Goal: Task Accomplishment & Management: Use online tool/utility

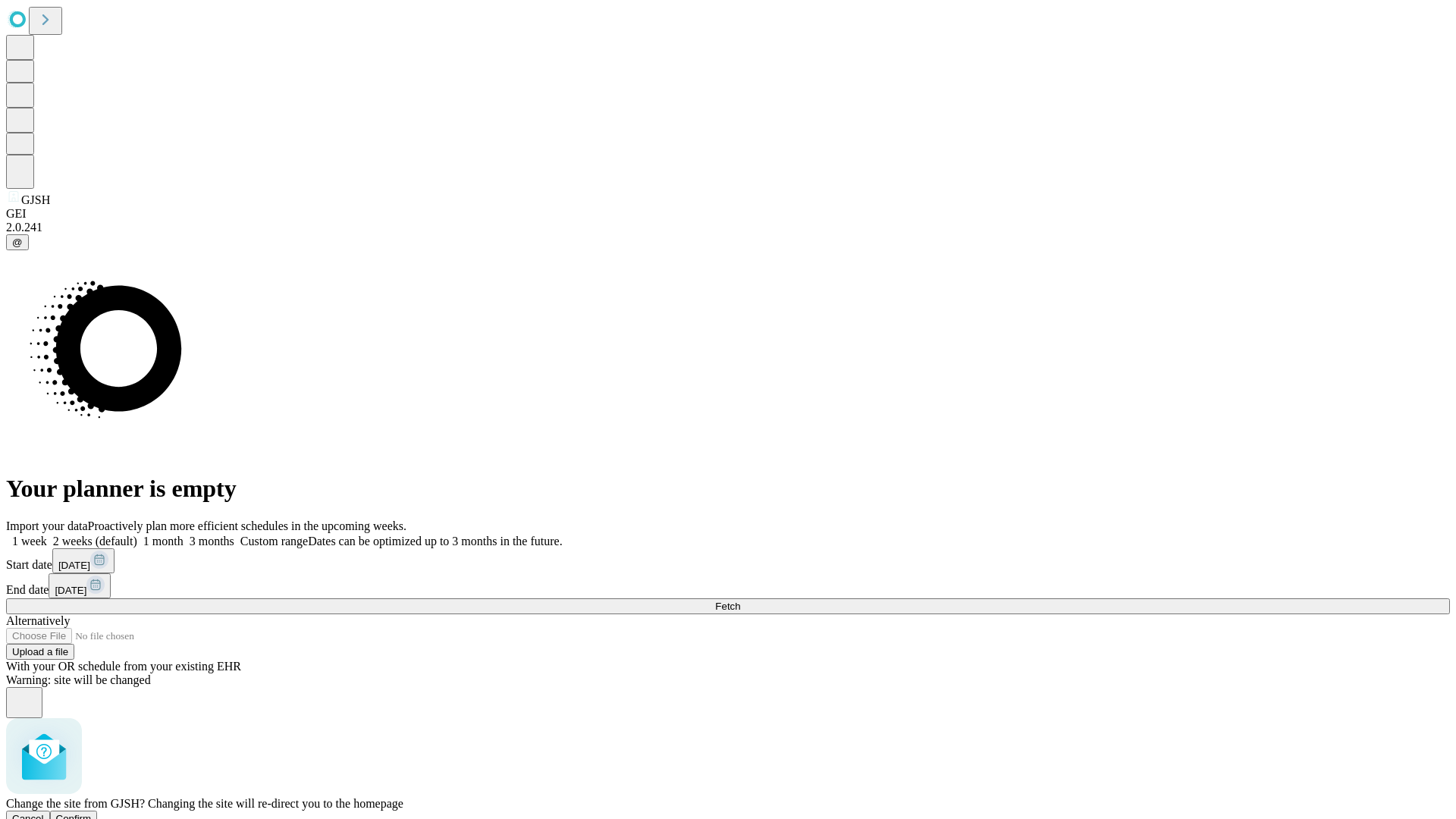
click at [92, 813] on span "Confirm" at bounding box center [74, 818] width 35 height 11
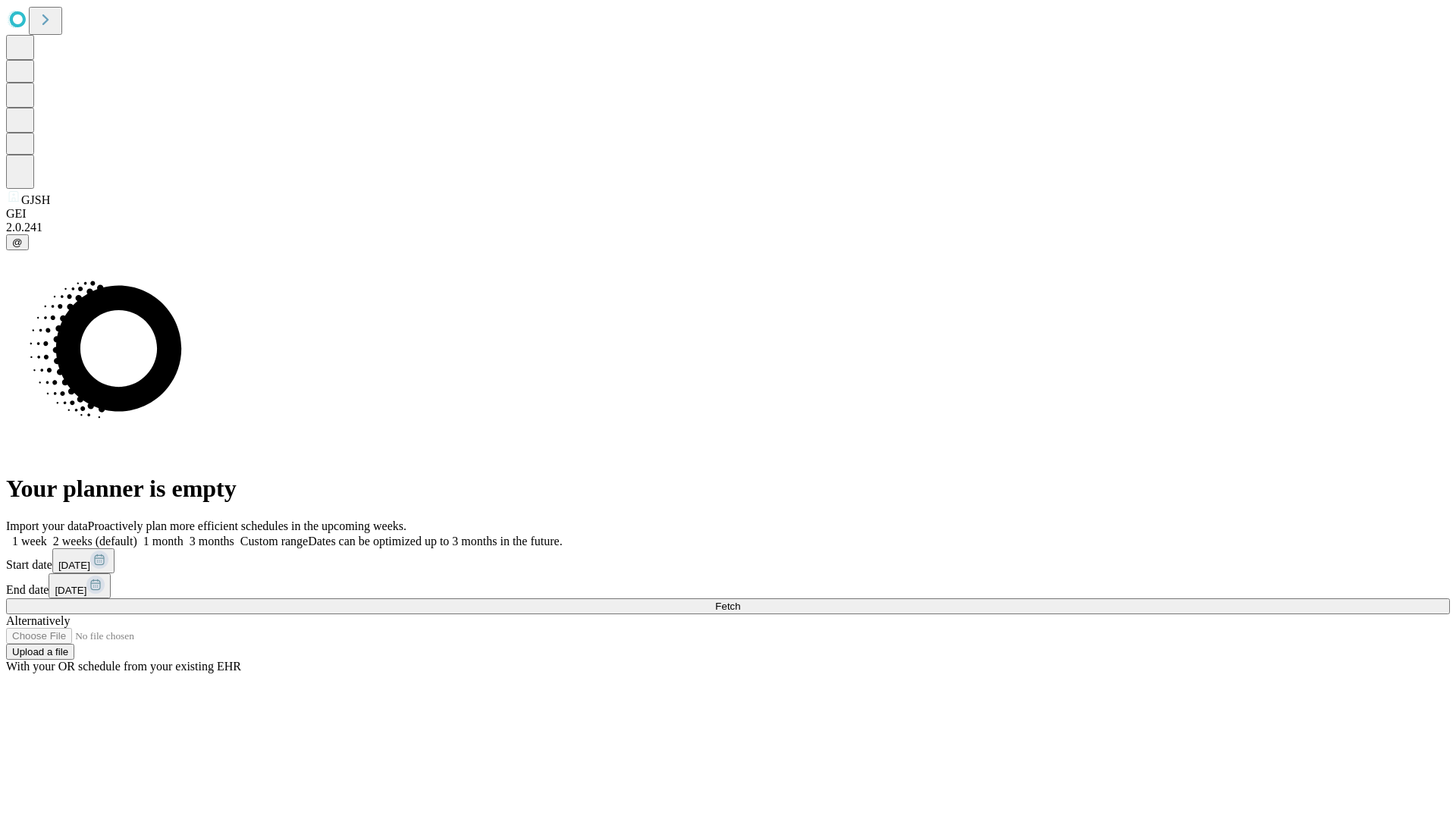
click at [137, 534] on label "2 weeks (default)" at bounding box center [92, 541] width 90 height 13
click at [740, 600] on span "Fetch" at bounding box center [727, 606] width 25 height 11
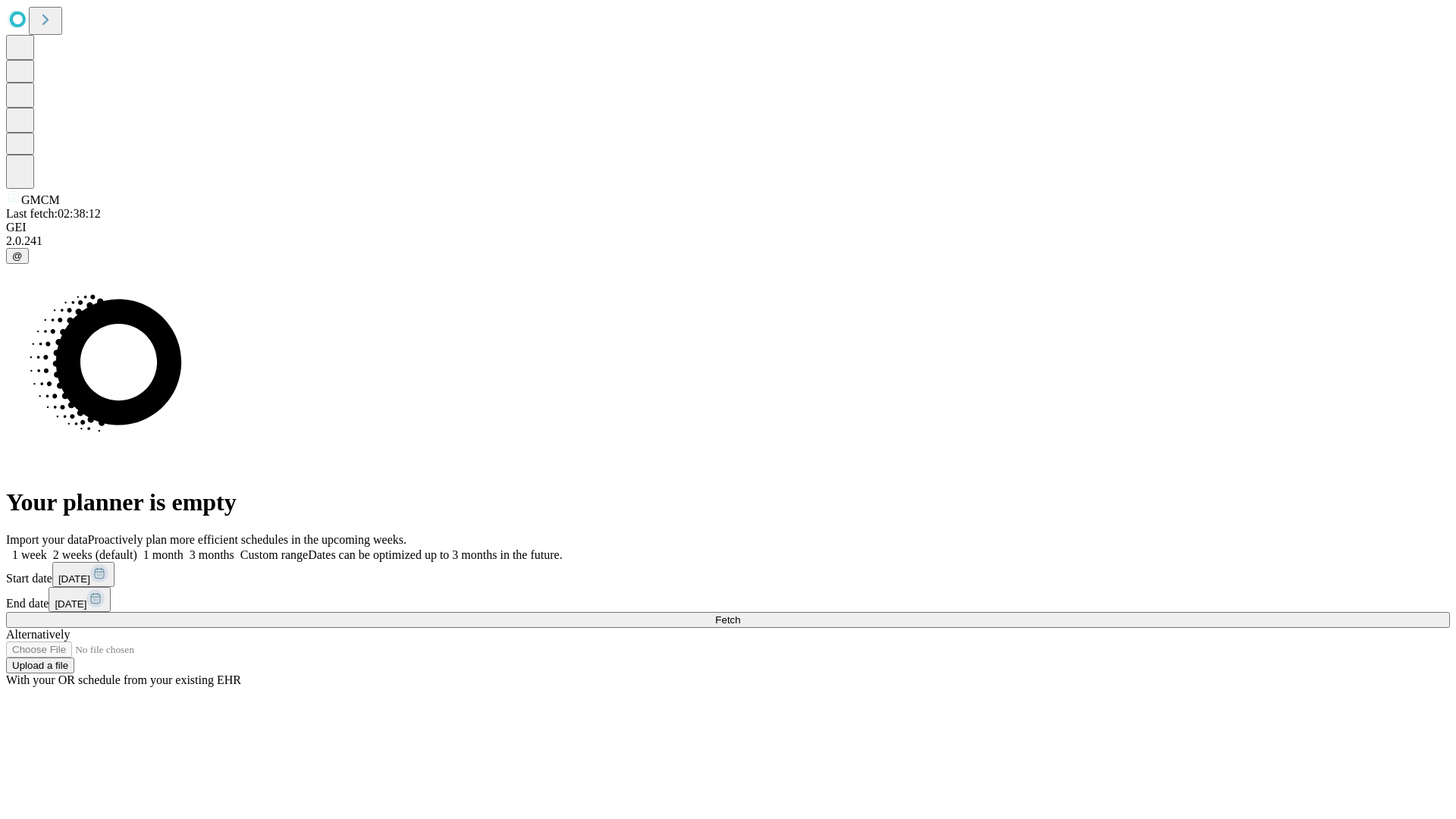
click at [740, 614] on span "Fetch" at bounding box center [727, 620] width 25 height 11
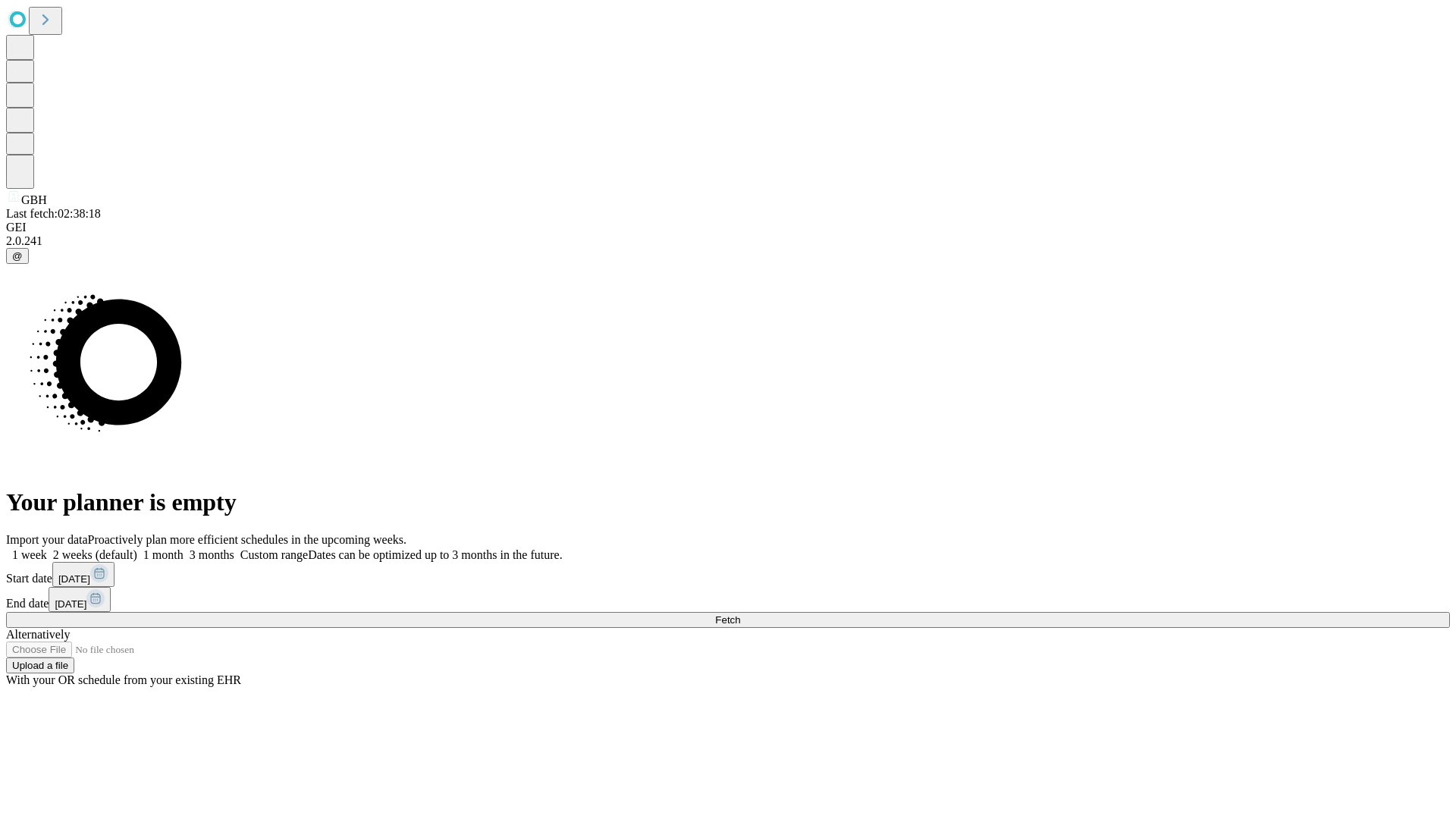
click at [137, 548] on label "2 weeks (default)" at bounding box center [92, 555] width 90 height 13
click at [740, 614] on span "Fetch" at bounding box center [727, 620] width 25 height 11
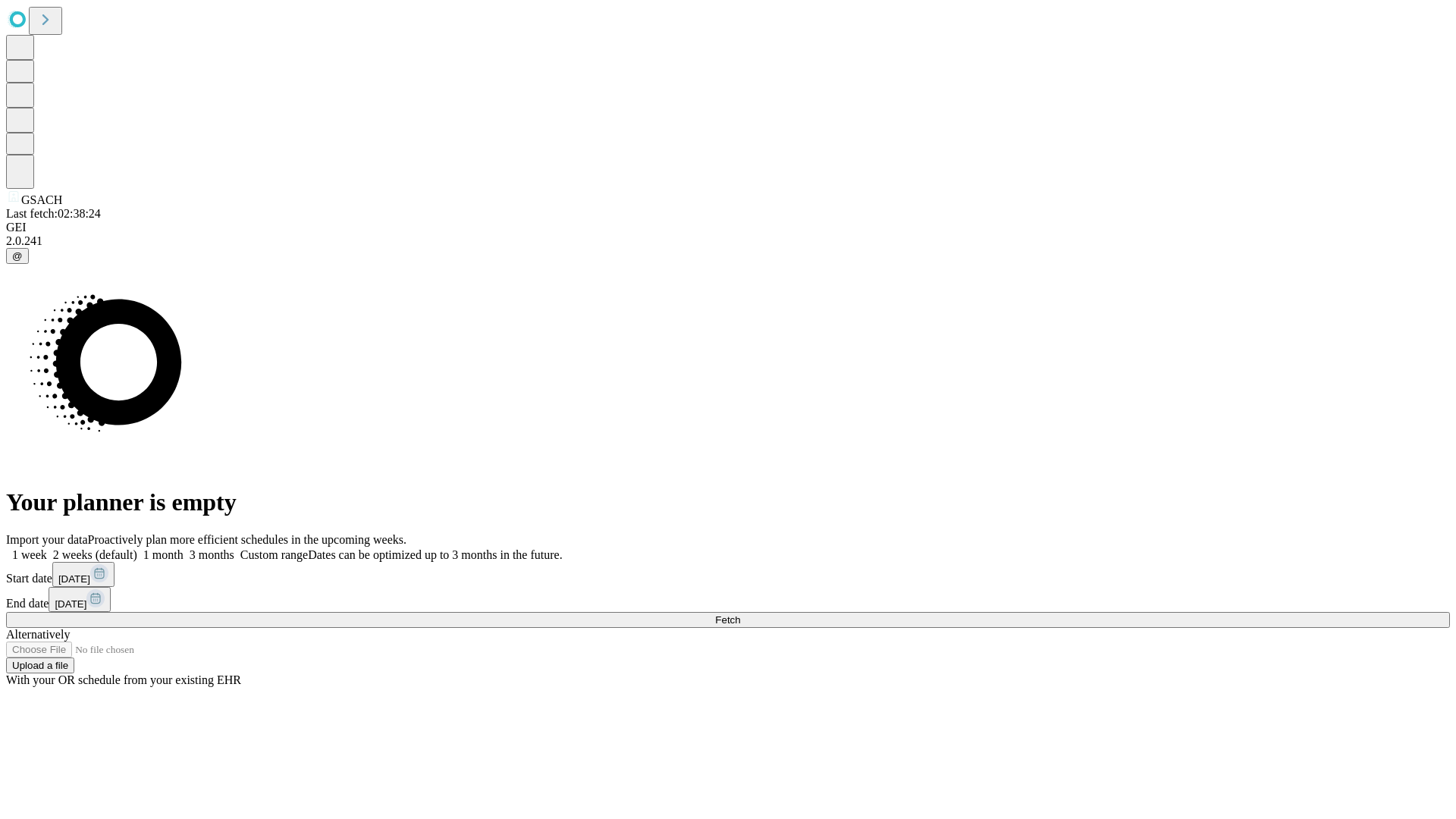
click at [137, 548] on label "2 weeks (default)" at bounding box center [92, 555] width 90 height 13
click at [740, 614] on span "Fetch" at bounding box center [727, 620] width 25 height 11
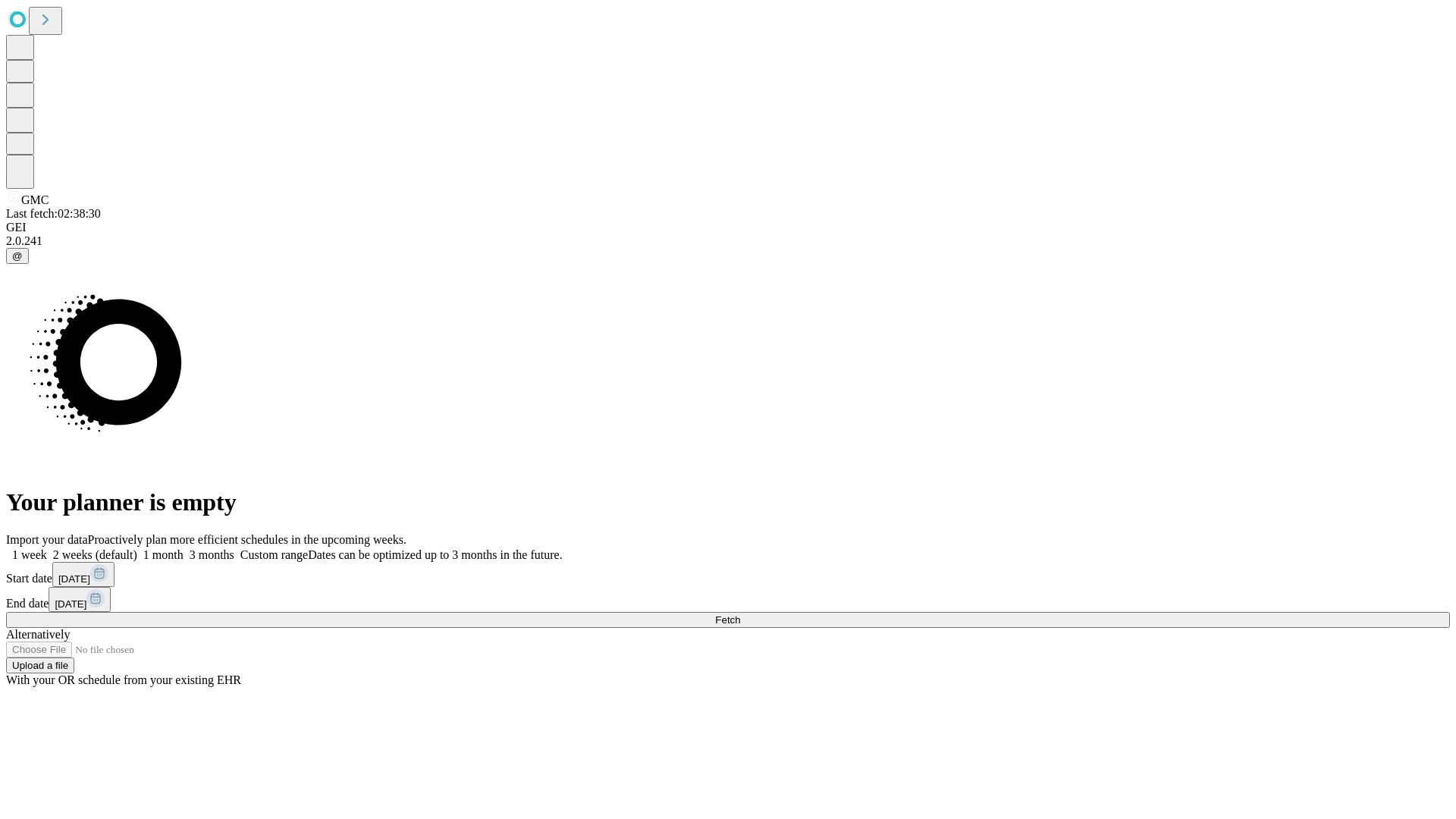
click at [137, 548] on label "2 weeks (default)" at bounding box center [92, 555] width 90 height 13
click at [740, 614] on span "Fetch" at bounding box center [727, 620] width 25 height 11
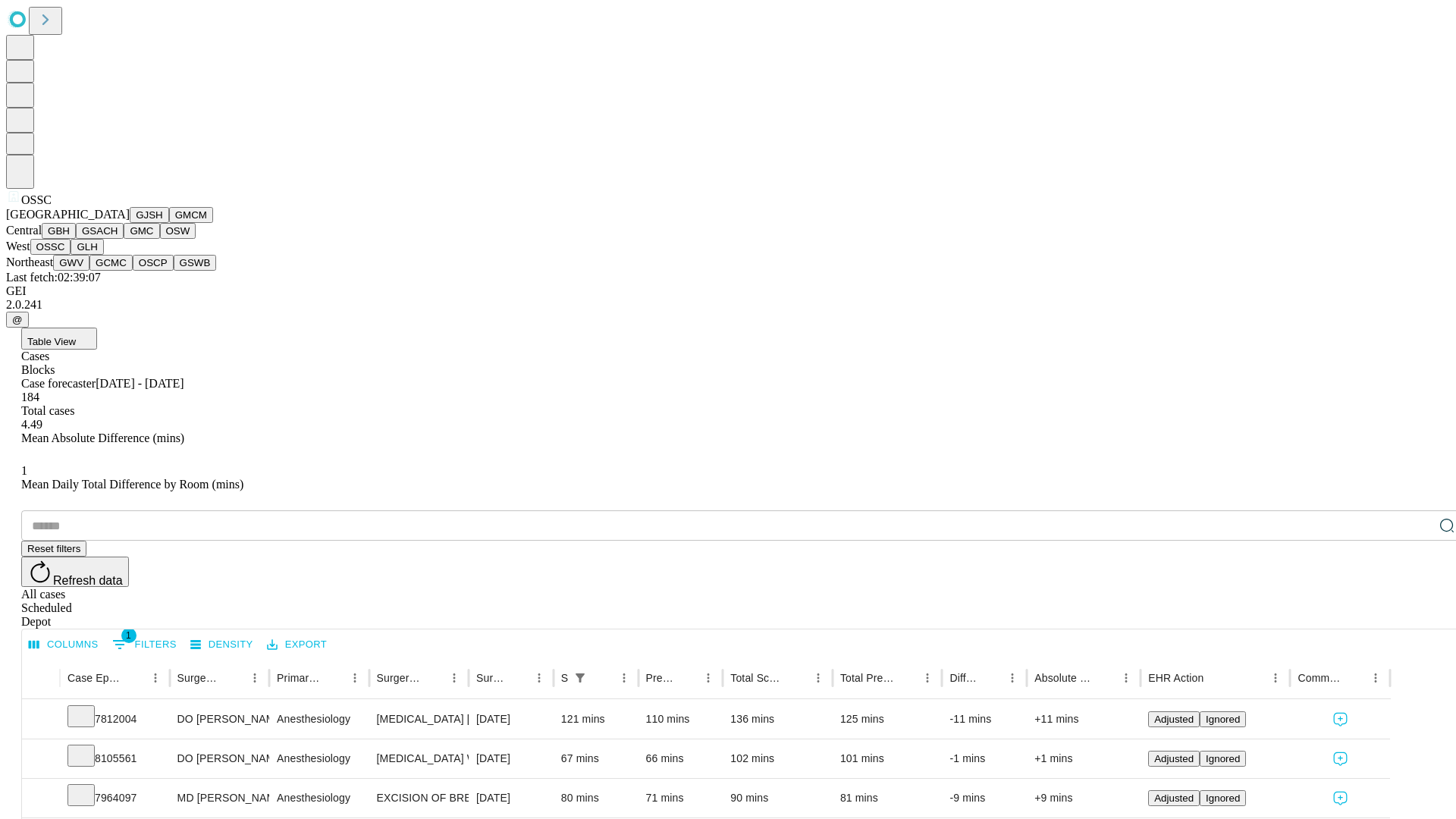
click at [103, 255] on button "GLH" at bounding box center [87, 247] width 33 height 16
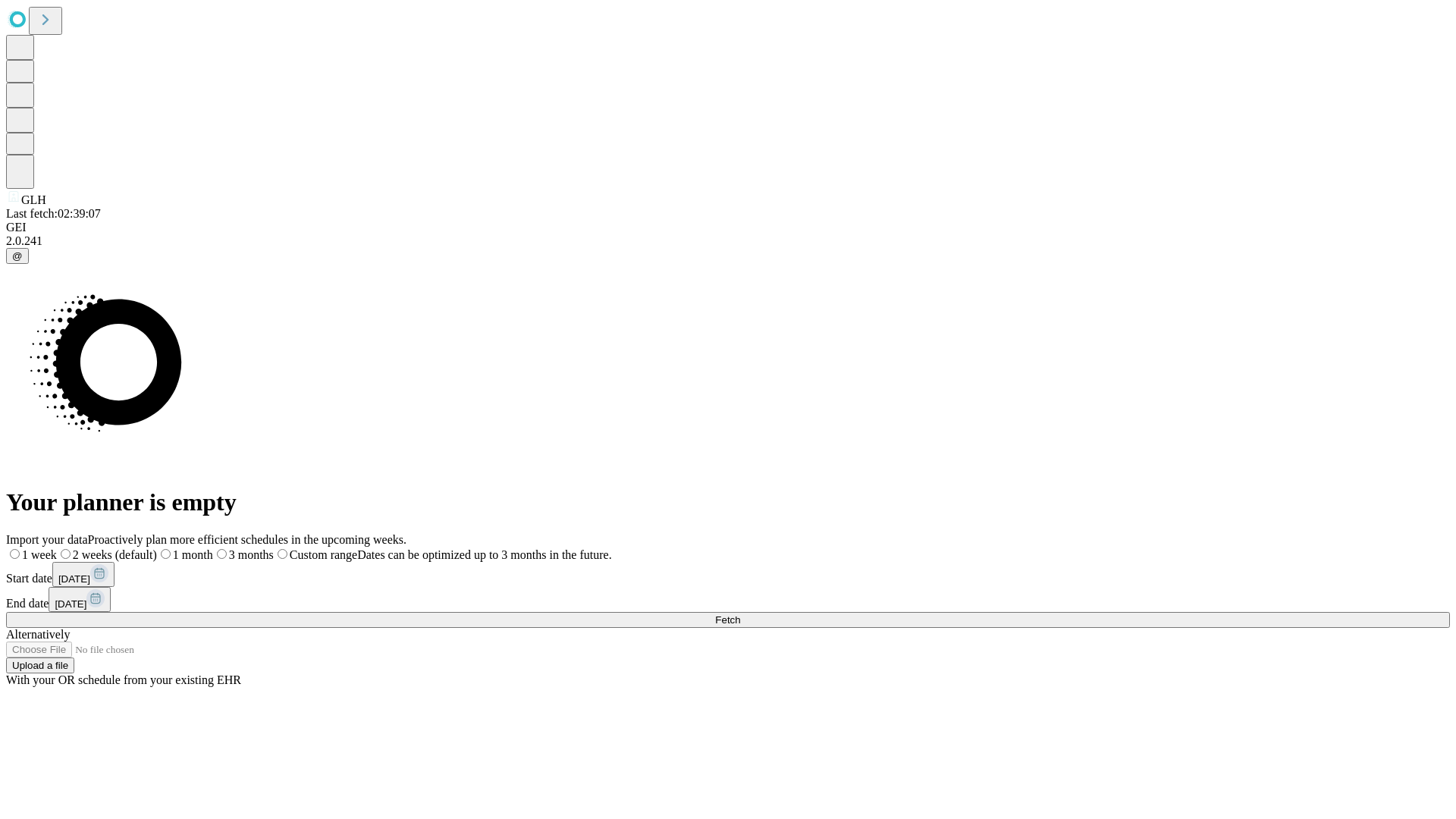
click at [157, 548] on label "2 weeks (default)" at bounding box center [107, 555] width 100 height 13
click at [740, 614] on span "Fetch" at bounding box center [727, 620] width 25 height 11
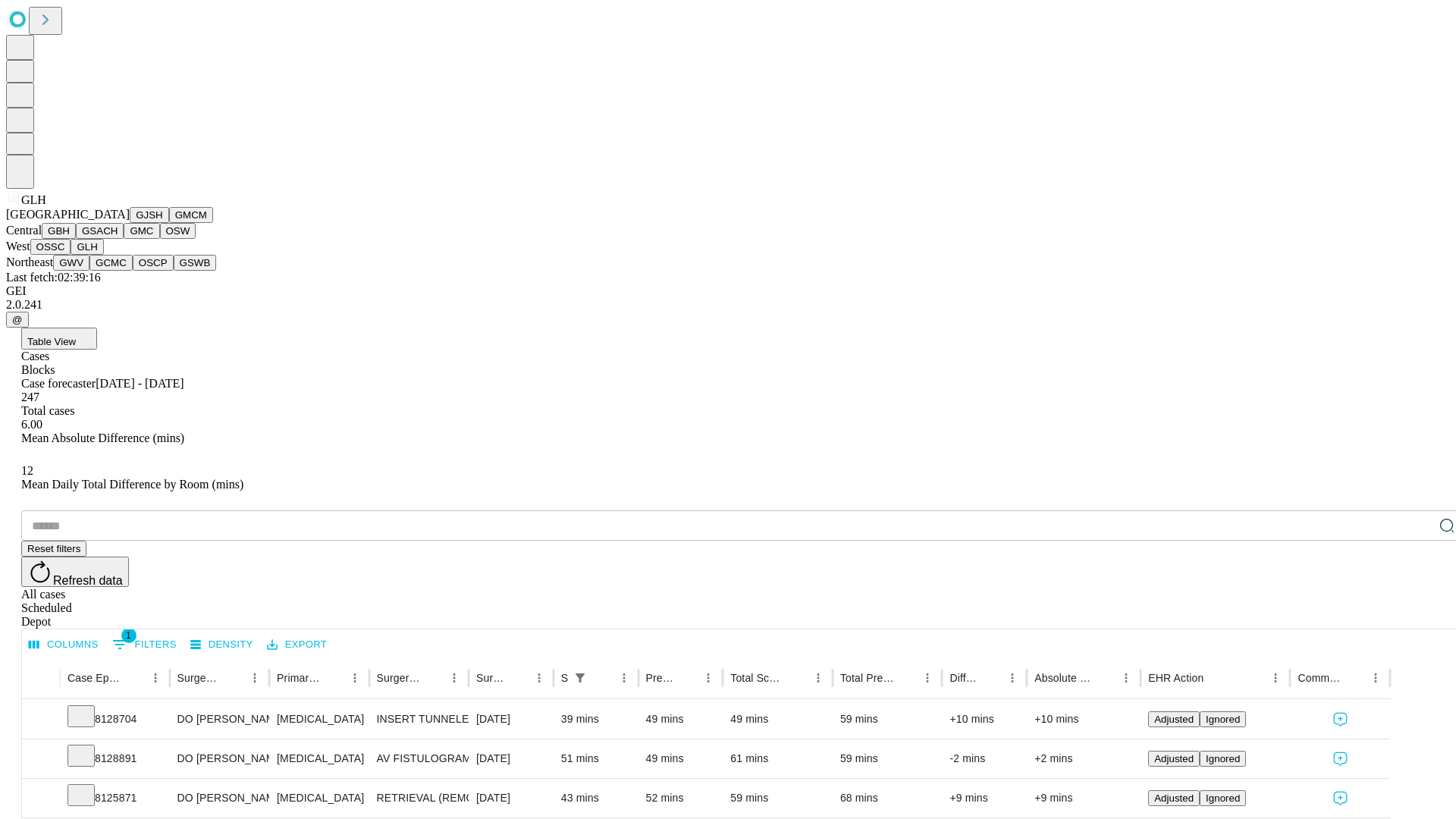
click at [89, 271] on button "GWV" at bounding box center [71, 263] width 36 height 16
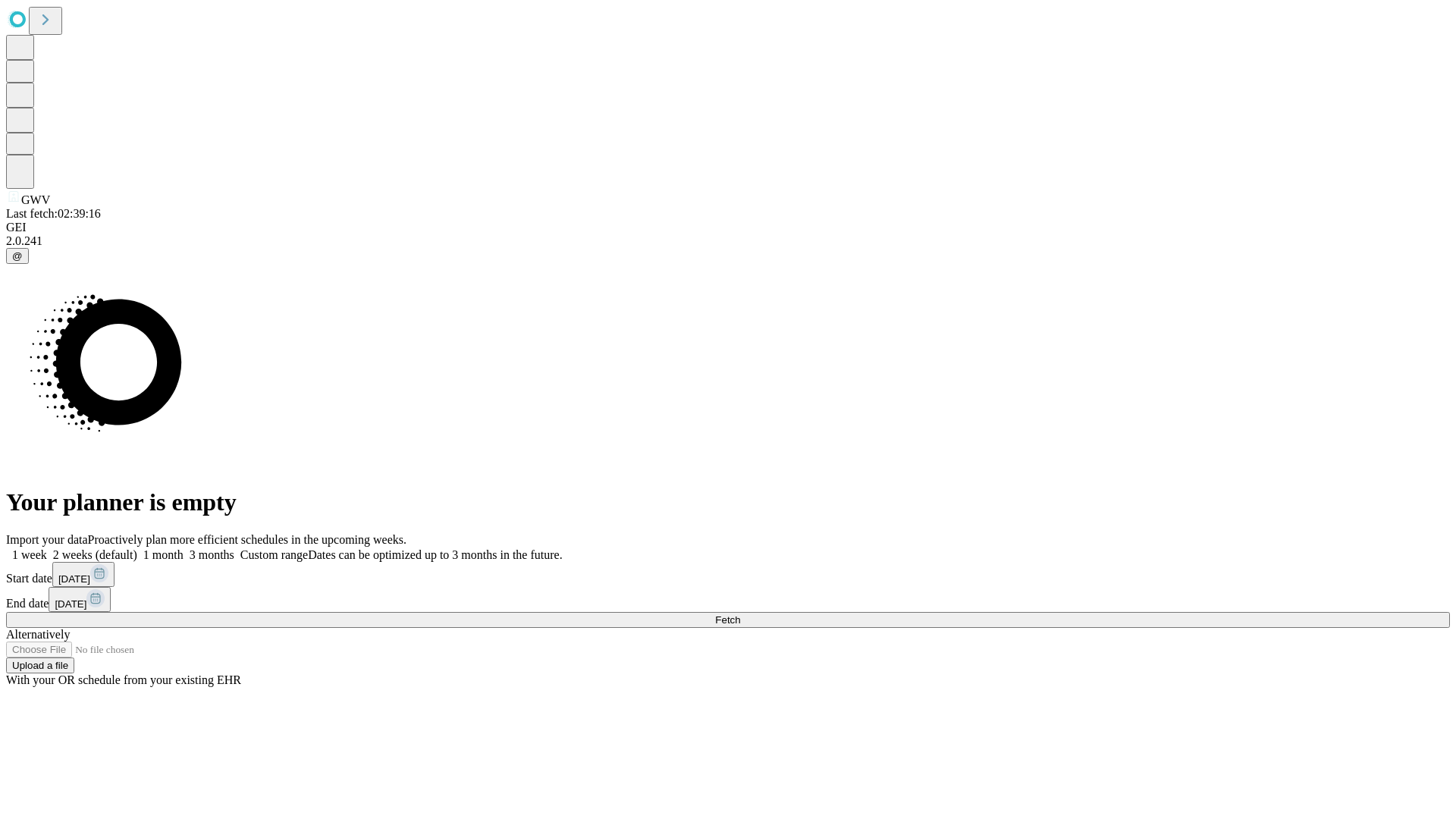
click at [740, 614] on span "Fetch" at bounding box center [727, 620] width 25 height 11
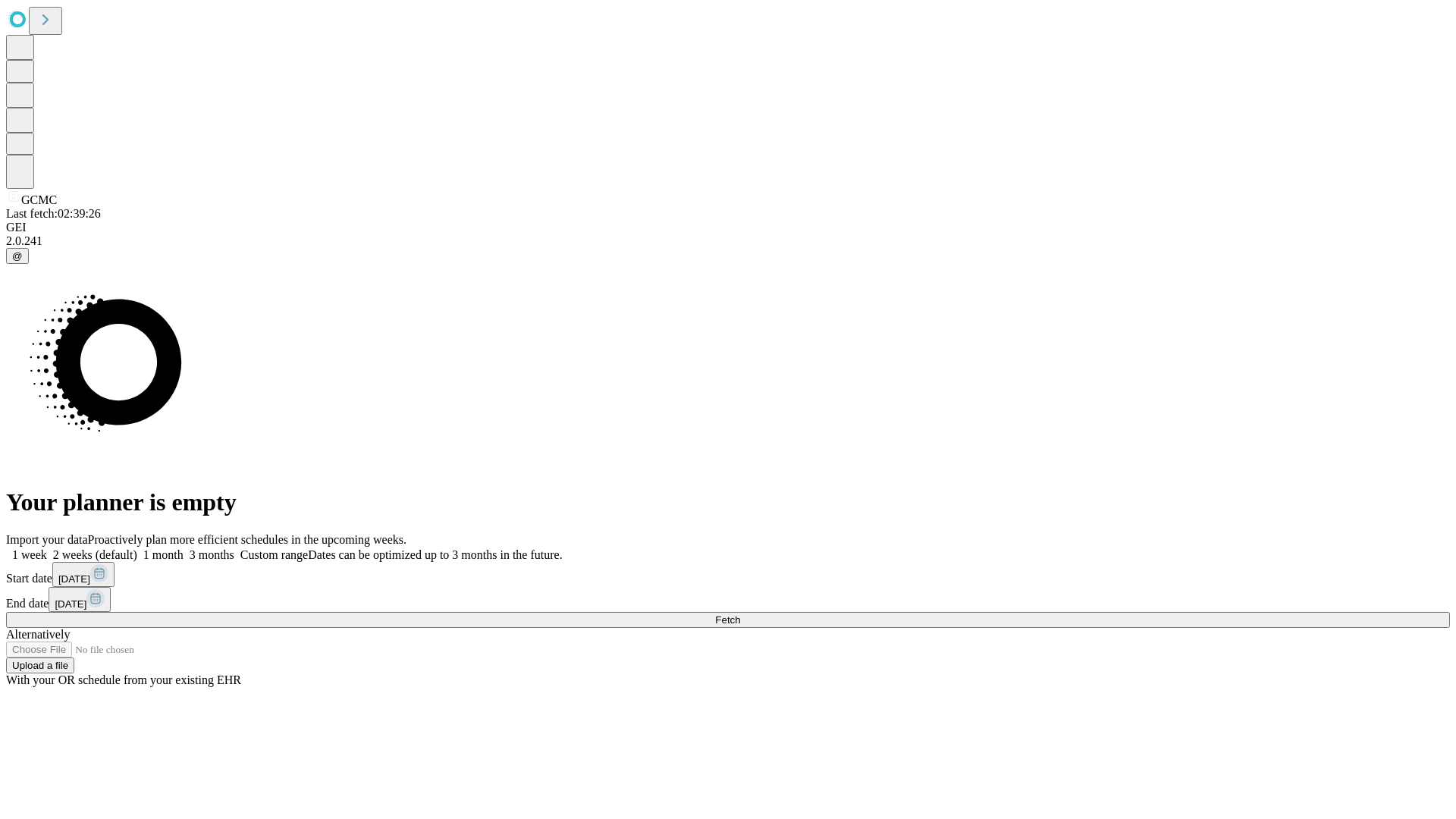
click at [740, 614] on span "Fetch" at bounding box center [727, 620] width 25 height 11
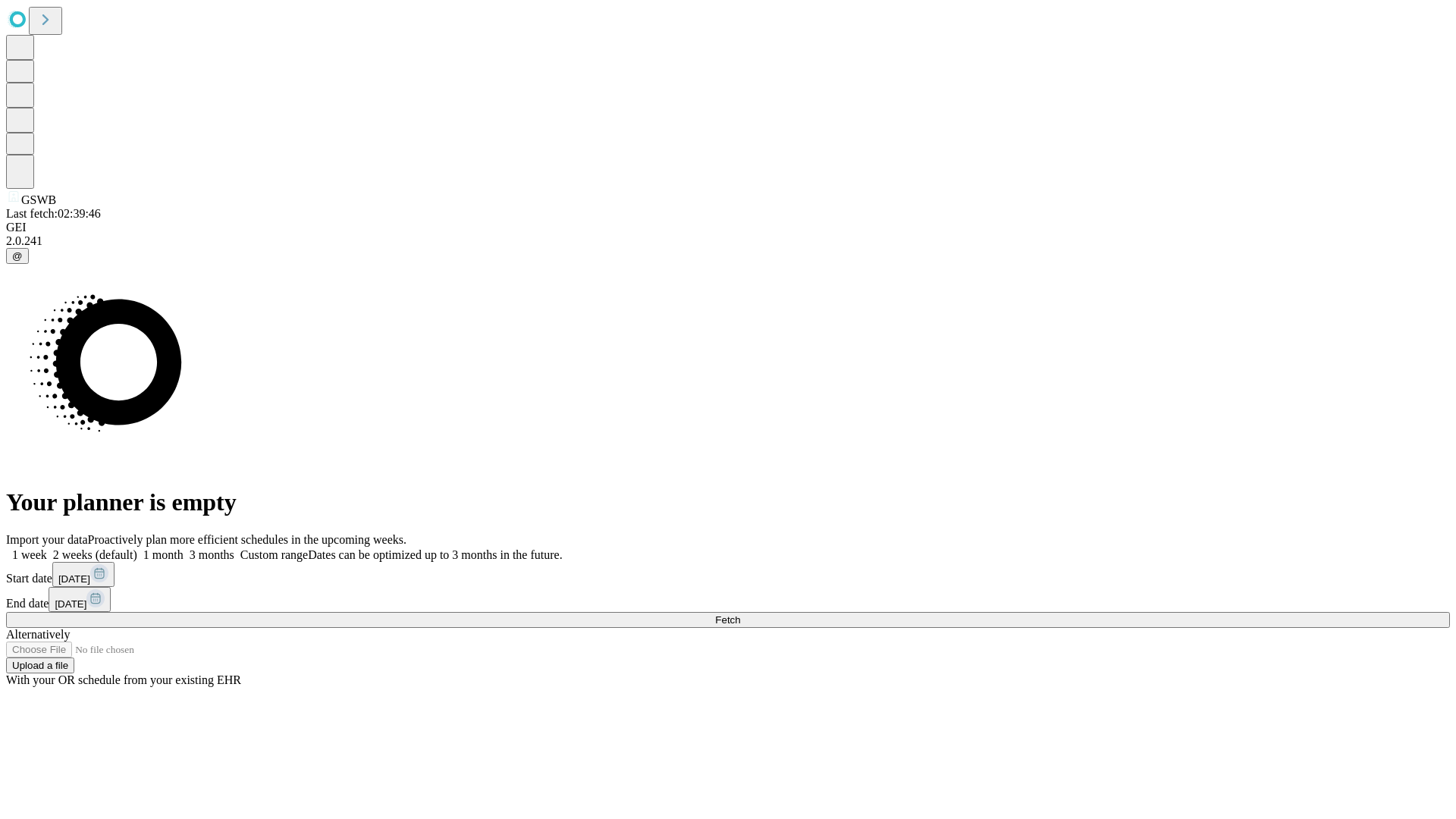
click at [740, 614] on span "Fetch" at bounding box center [727, 620] width 25 height 11
